Goal: Information Seeking & Learning: Learn about a topic

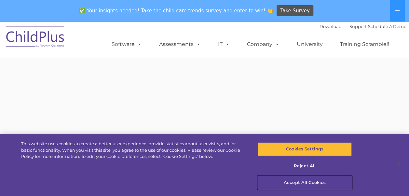
click at [313, 184] on button "Accept All Cookies" at bounding box center [305, 183] width 94 height 14
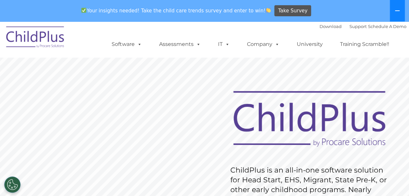
click at [399, 7] on button at bounding box center [397, 10] width 15 height 21
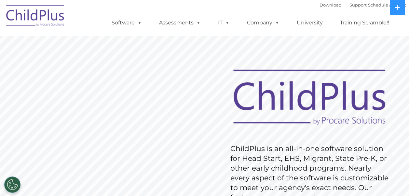
click at [39, 18] on img at bounding box center [35, 16] width 65 height 33
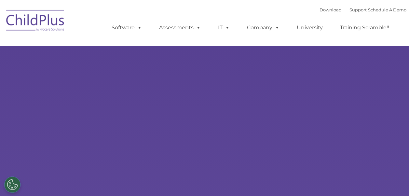
scroll to position [51, 0]
type input ""
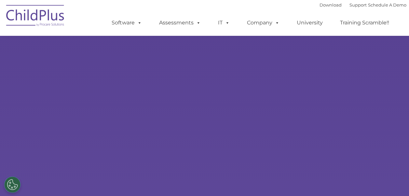
select select "MEDIUM"
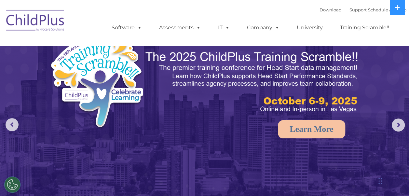
scroll to position [0, 0]
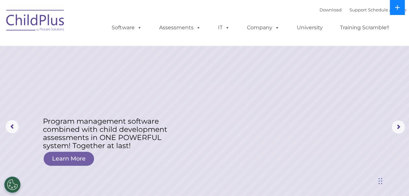
click at [402, 7] on button at bounding box center [397, 7] width 15 height 15
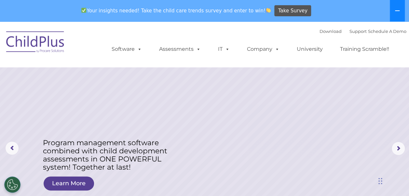
click at [403, 7] on button at bounding box center [397, 10] width 15 height 21
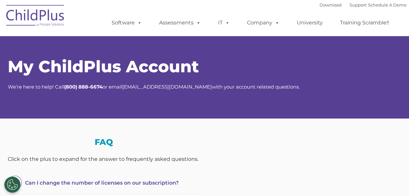
select select "MEDIUM"
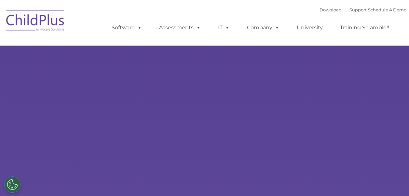
click at [228, 90] on rs-slides "Learn More Request a Demo The Future of ChildPlus is Here! Boost your productiv…" at bounding box center [204, 127] width 409 height 254
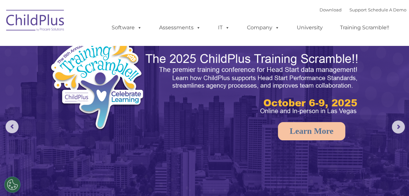
select select "MEDIUM"
click at [400, 127] on rs-arrow at bounding box center [398, 127] width 13 height 13
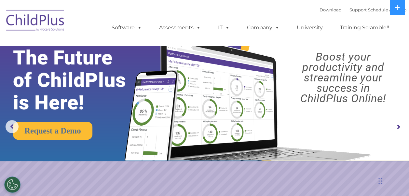
click at [400, 127] on rs-arrow at bounding box center [398, 127] width 13 height 13
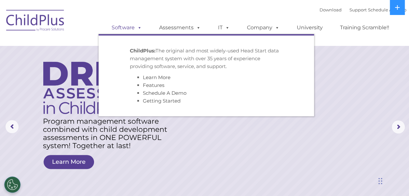
click at [139, 25] on span at bounding box center [138, 27] width 7 height 6
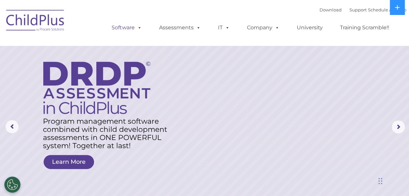
click at [129, 26] on link "Software" at bounding box center [126, 27] width 43 height 13
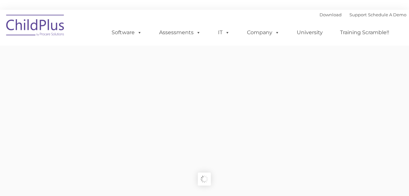
click at [129, 26] on ul "Software ChildPlus: The original and most widely-used Head Start data managemen…" at bounding box center [253, 33] width 308 height 26
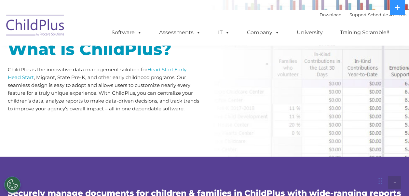
scroll to position [328, 0]
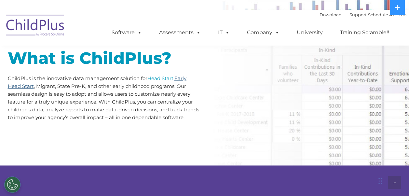
click at [181, 78] on link "Early Head Start" at bounding box center [97, 82] width 179 height 14
drag, startPoint x: 413, startPoint y: 46, endPoint x: 284, endPoint y: 26, distance: 130.4
click at [284, 26] on ul "Software ChildPlus: The original and most widely-used Head Start data managemen…" at bounding box center [253, 33] width 308 height 26
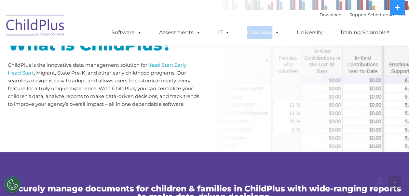
scroll to position [0, 0]
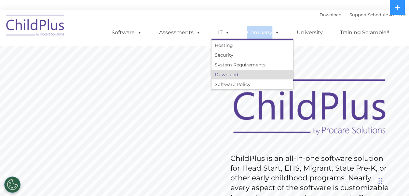
click at [242, 78] on link "Download" at bounding box center [252, 75] width 81 height 10
